Goal: Information Seeking & Learning: Learn about a topic

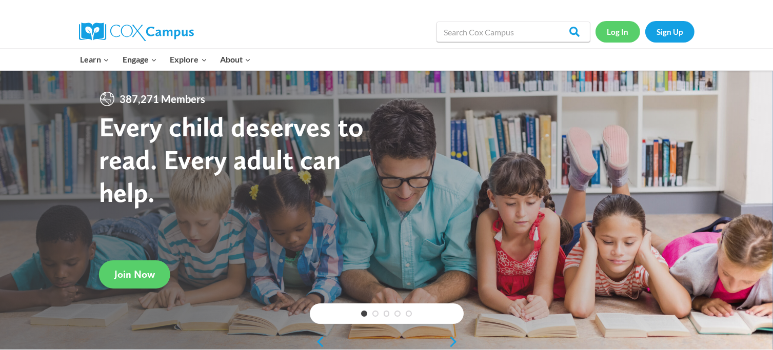
click at [619, 26] on link "Log In" at bounding box center [617, 31] width 45 height 21
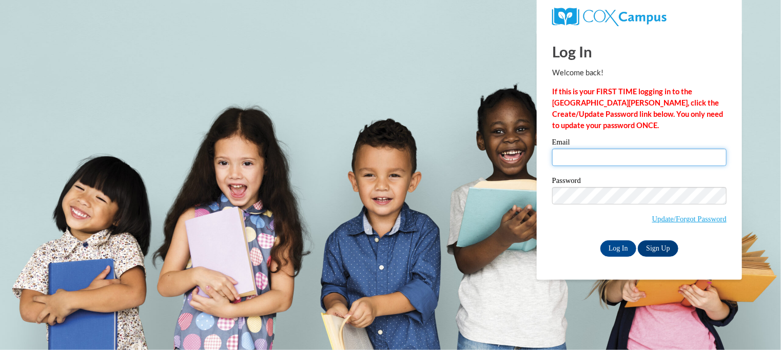
click at [646, 160] on input "Email" at bounding box center [639, 157] width 174 height 17
type input "afortenberry@neshobacentral.com"
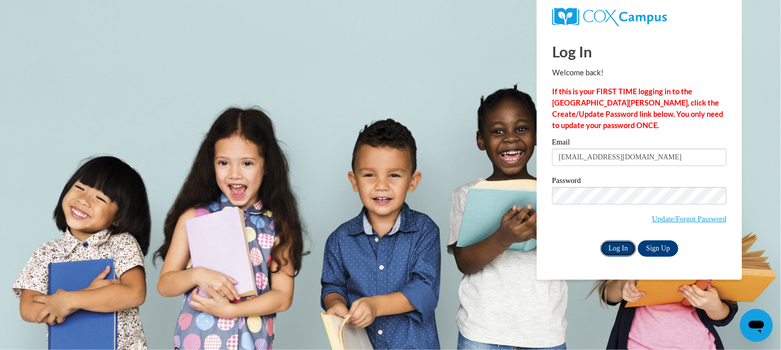
click at [624, 250] on input "Log In" at bounding box center [618, 249] width 36 height 16
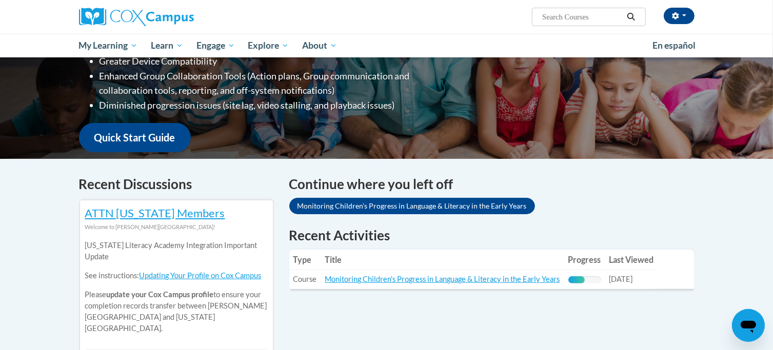
scroll to position [256, 0]
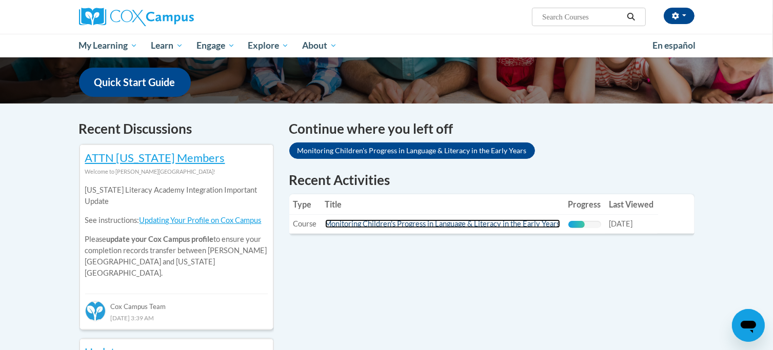
click at [429, 222] on link "Monitoring Children's Progress in Language & Literacy in the Early Years" at bounding box center [442, 224] width 235 height 9
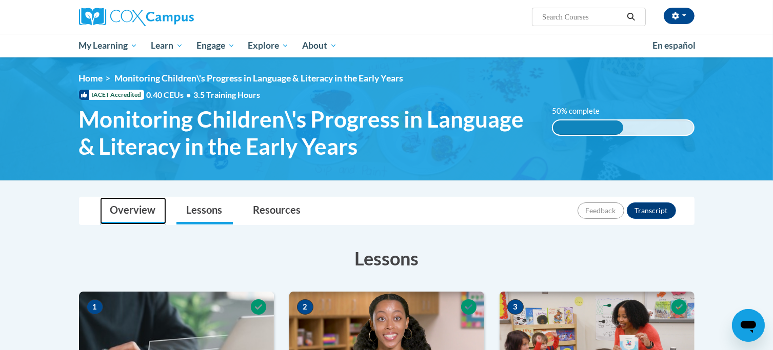
click at [134, 212] on link "Overview" at bounding box center [133, 210] width 66 height 27
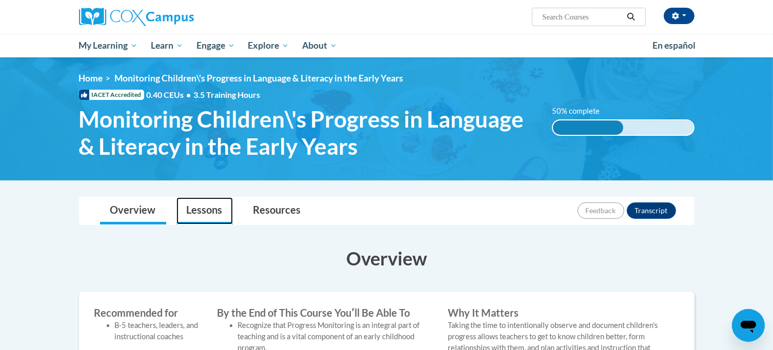
click at [205, 211] on link "Lessons" at bounding box center [204, 210] width 56 height 27
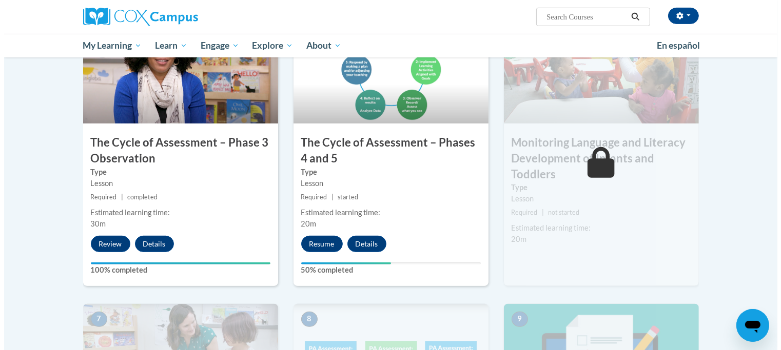
scroll to position [564, 0]
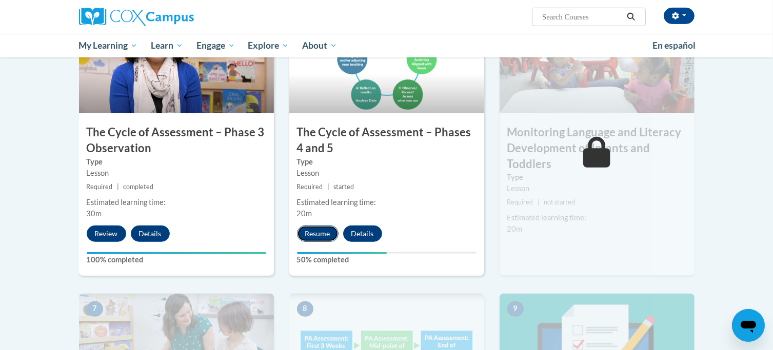
click at [314, 231] on button "Resume" at bounding box center [318, 234] width 42 height 16
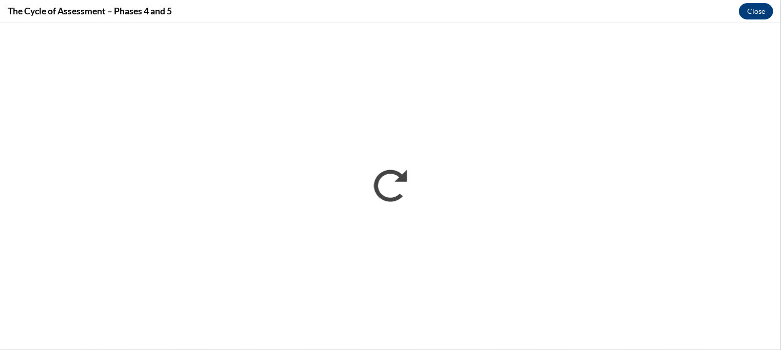
scroll to position [0, 0]
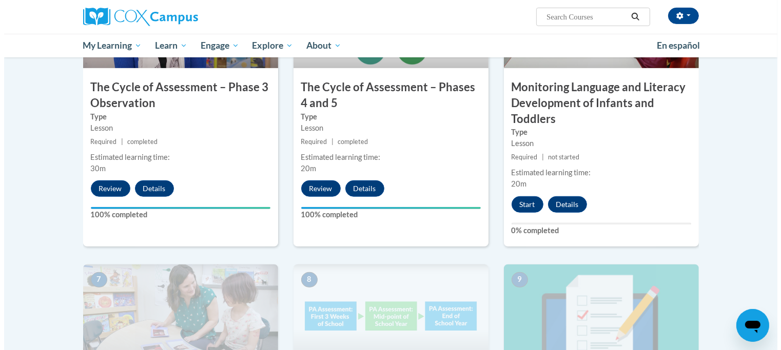
scroll to position [558, 0]
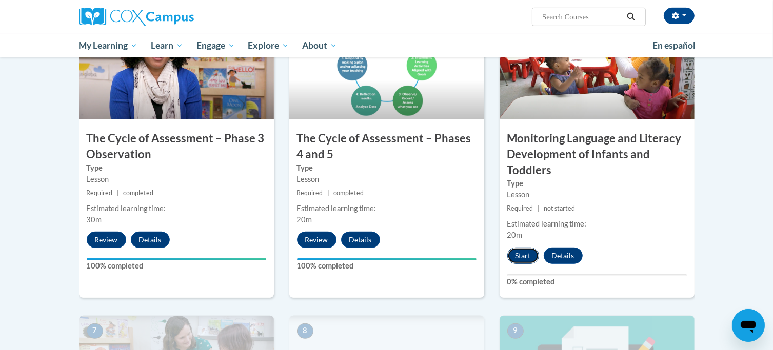
click at [521, 254] on button "Start" at bounding box center [523, 256] width 32 height 16
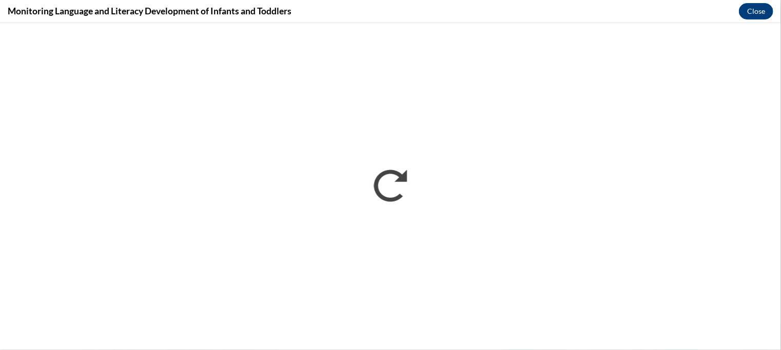
scroll to position [0, 0]
